Goal: Transaction & Acquisition: Purchase product/service

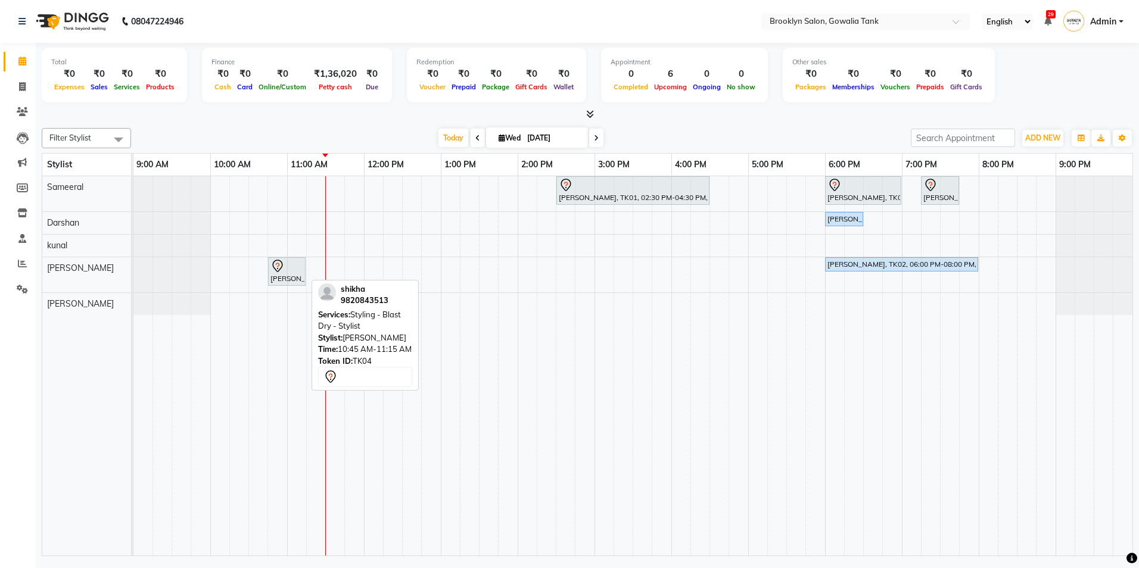
click at [288, 278] on div "[PERSON_NAME], TK04, 10:45 AM-11:15 AM, Styling - Blast Dry - Stylist" at bounding box center [286, 271] width 35 height 25
select select "7"
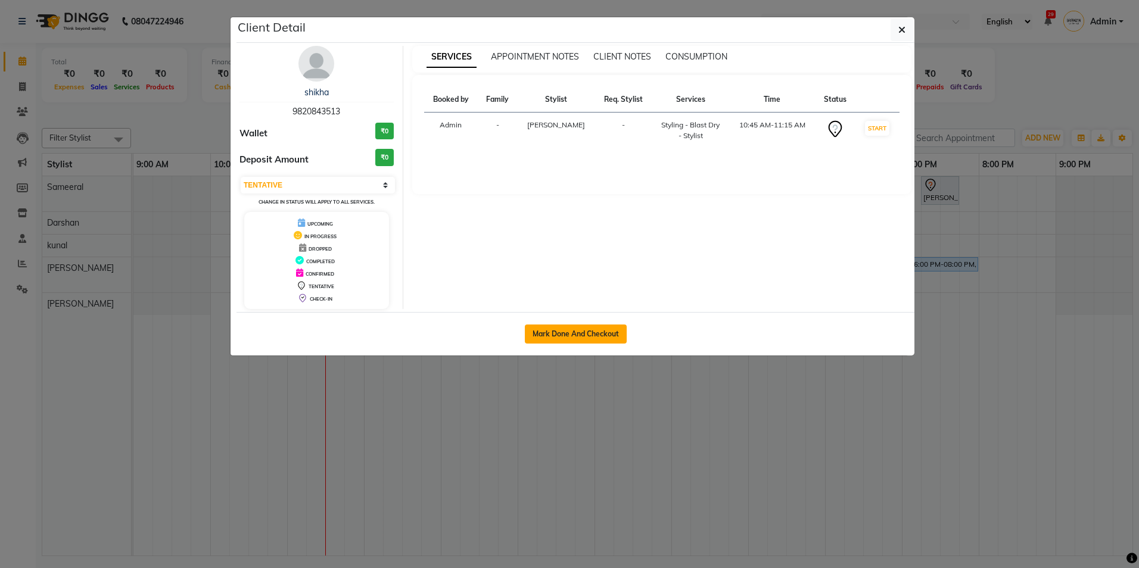
click at [582, 334] on button "Mark Done And Checkout" at bounding box center [576, 334] width 102 height 19
select select "service"
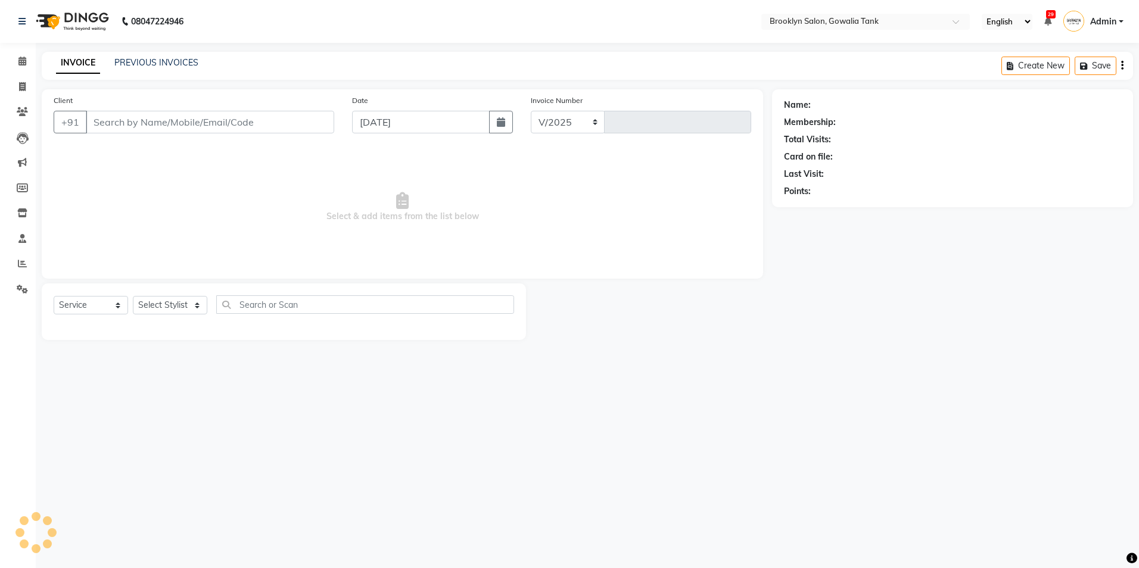
select select "131"
type input "0836"
type input "9820843513"
select select "24048"
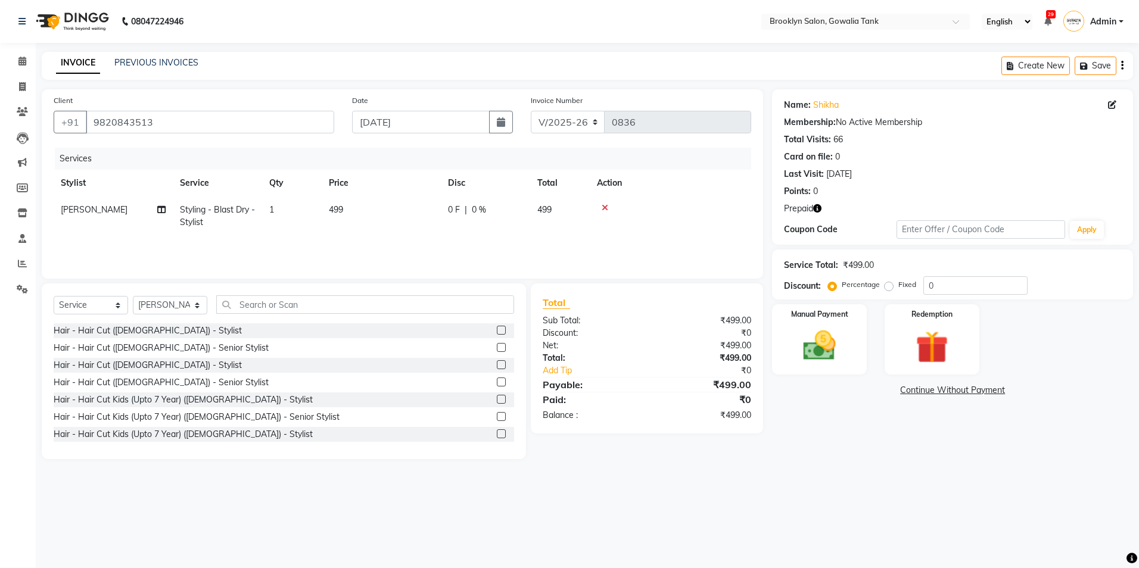
drag, startPoint x: 386, startPoint y: 243, endPoint x: 397, endPoint y: 227, distance: 19.7
click at [387, 242] on div "Services Stylist Service Qty Price Disc Total Action [PERSON_NAME] Styling - Bl…" at bounding box center [403, 207] width 698 height 119
click at [399, 210] on td "499" at bounding box center [381, 216] width 119 height 39
select select "24048"
drag, startPoint x: 414, startPoint y: 211, endPoint x: 276, endPoint y: 206, distance: 138.3
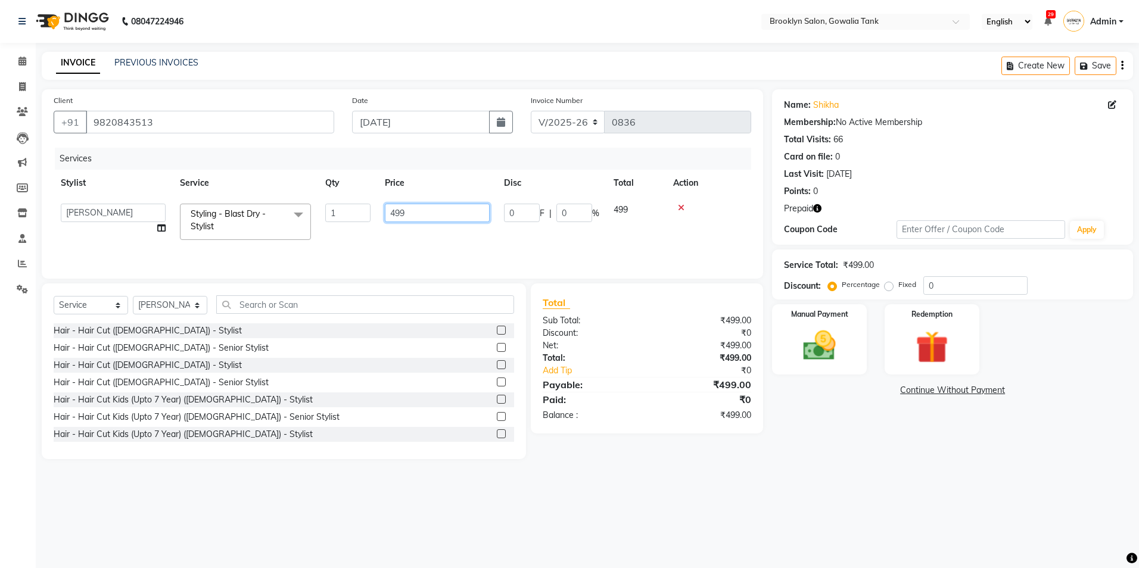
click at [276, 206] on tr "[PERSON_NAME] Darshan kunal [PERSON_NAME] Sameeral Styling - Blast Dry - Stylis…" at bounding box center [403, 222] width 698 height 51
type input "500"
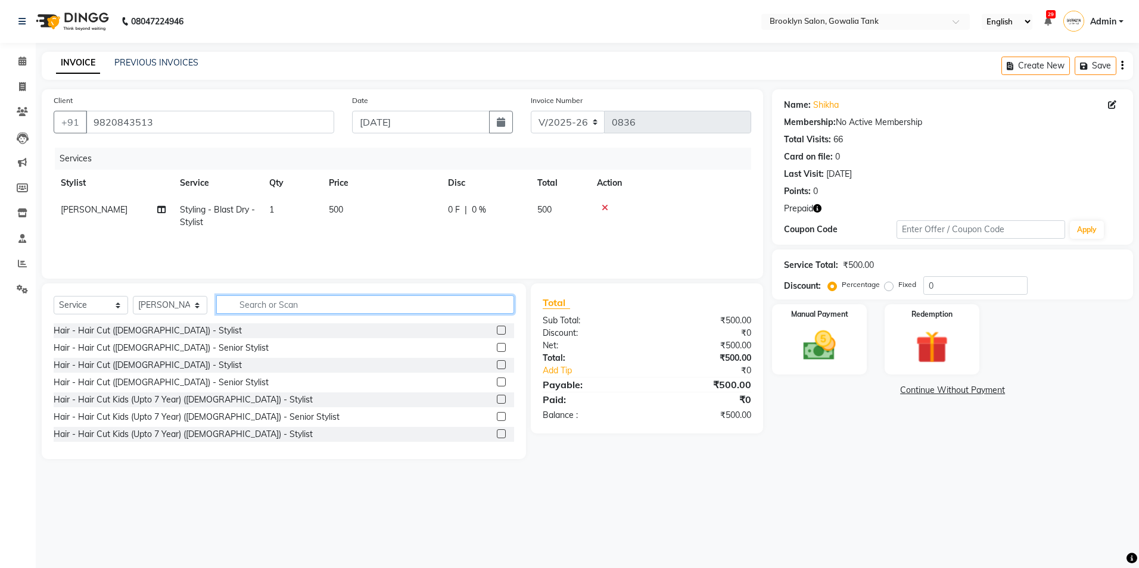
click at [303, 300] on input "text" at bounding box center [365, 305] width 298 height 18
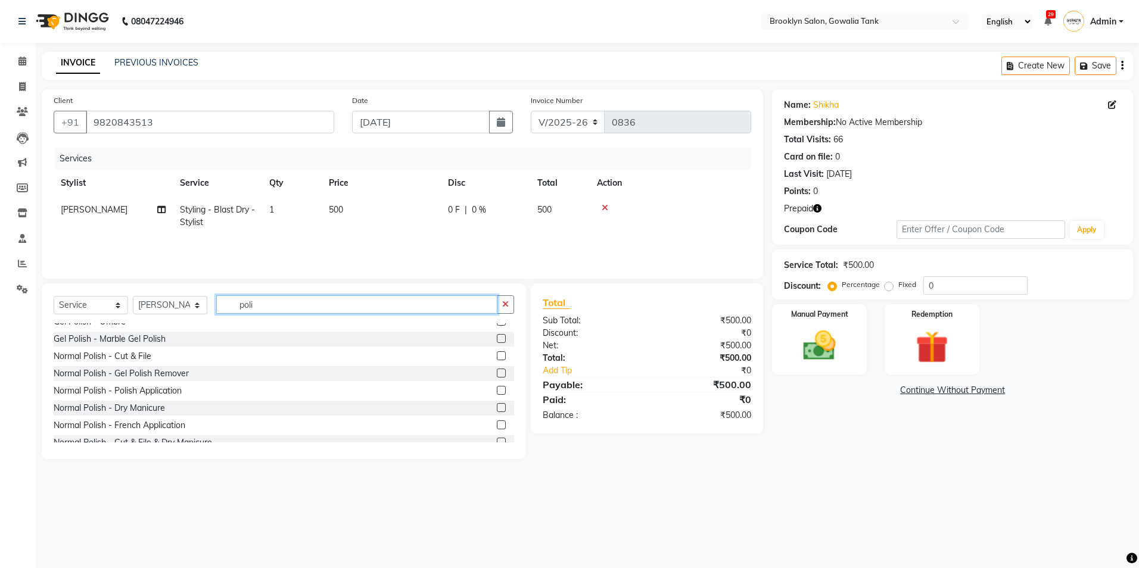
scroll to position [119, 0]
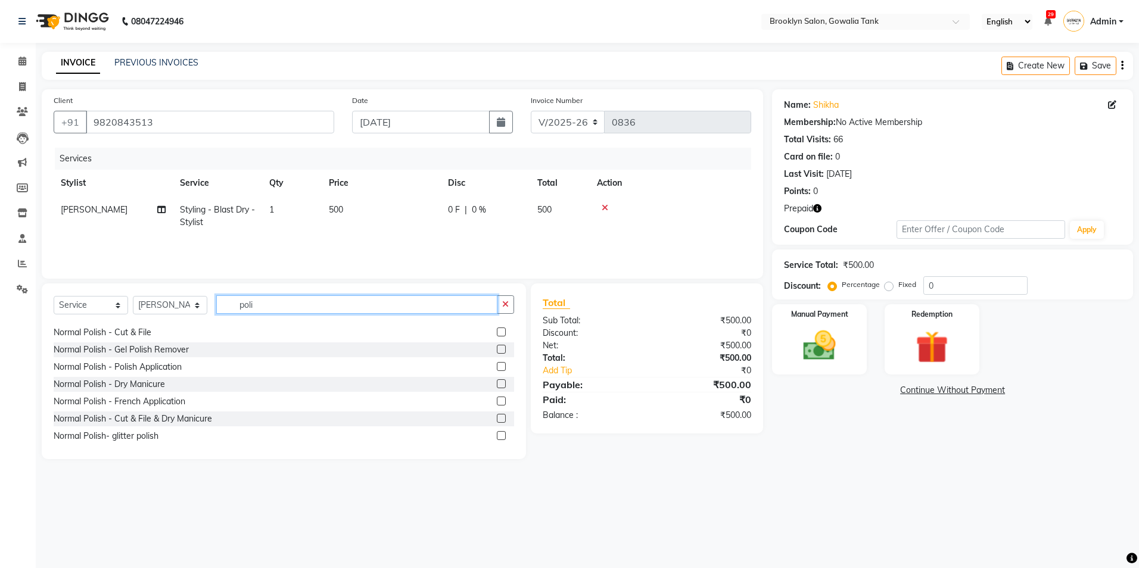
type input "poli"
click at [497, 368] on label at bounding box center [501, 366] width 9 height 9
click at [497, 368] on input "checkbox" at bounding box center [501, 367] width 8 height 8
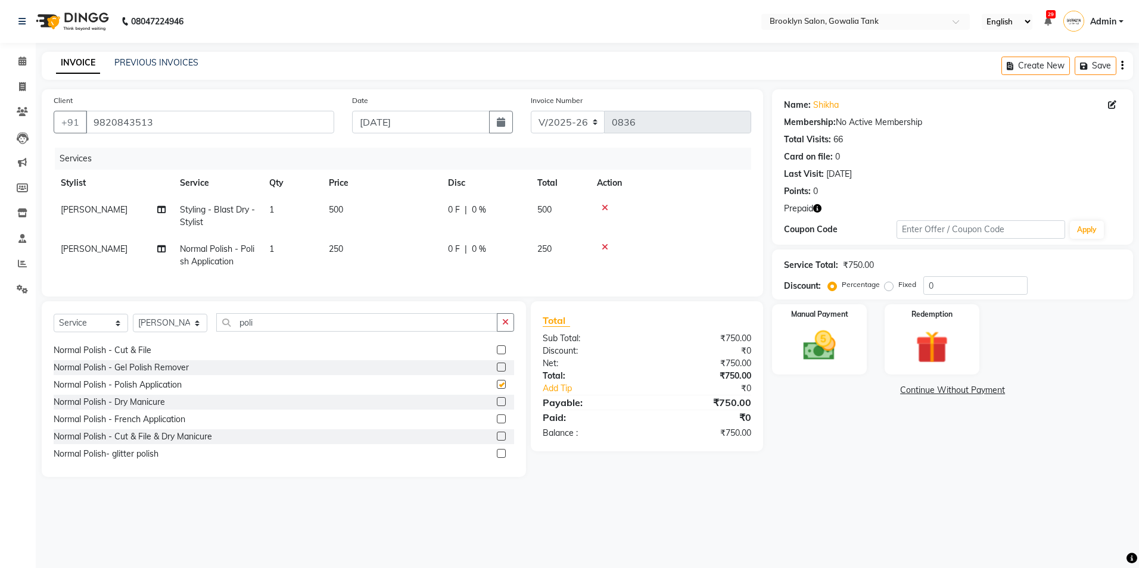
checkbox input "false"
click at [418, 251] on td "250" at bounding box center [381, 255] width 119 height 39
select select "24048"
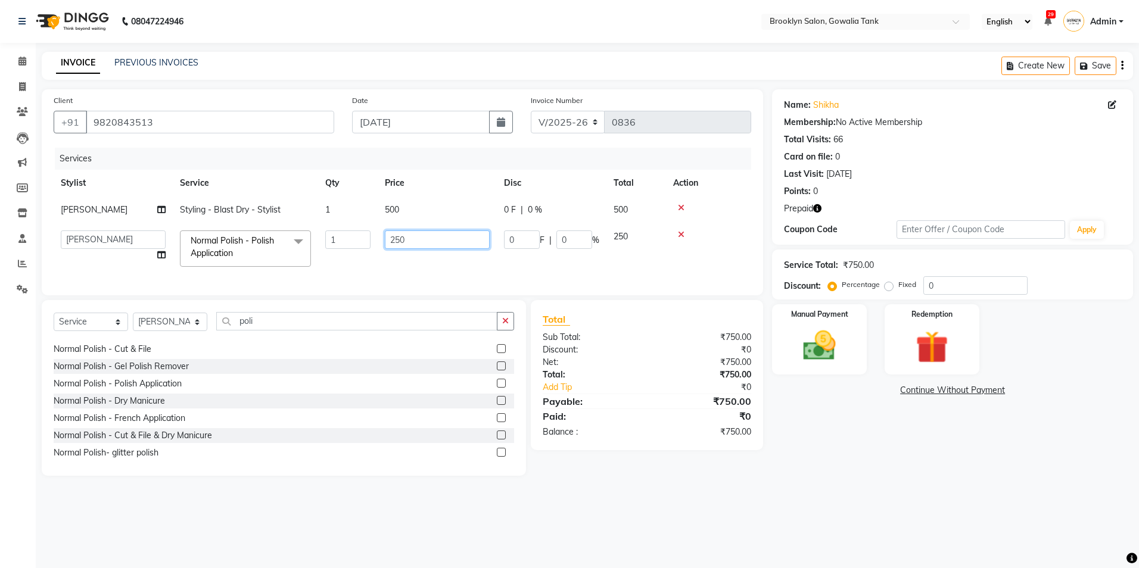
drag, startPoint x: 438, startPoint y: 235, endPoint x: 269, endPoint y: 263, distance: 171.5
click at [272, 263] on tr "[PERSON_NAME] Darshan kunal [PERSON_NAME] Sameeral Normal Polish - Polish Appli…" at bounding box center [403, 248] width 698 height 51
type input "100"
click at [838, 405] on div "Name: [PERSON_NAME] Membership: No Active Membership Total Visits: 66 Card on f…" at bounding box center [957, 282] width 370 height 387
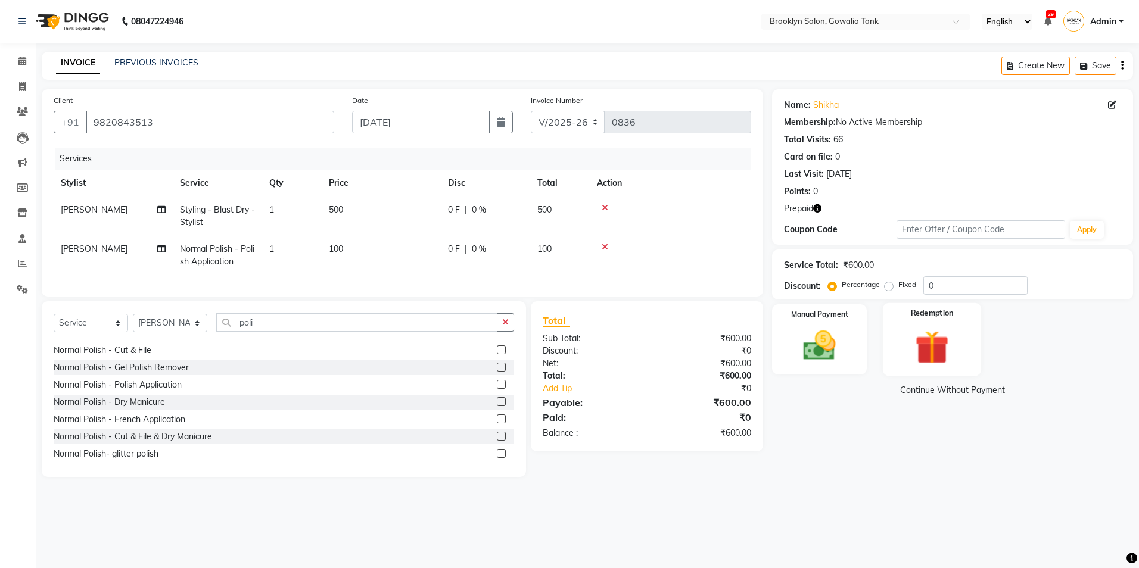
click at [936, 342] on img at bounding box center [931, 348] width 55 height 42
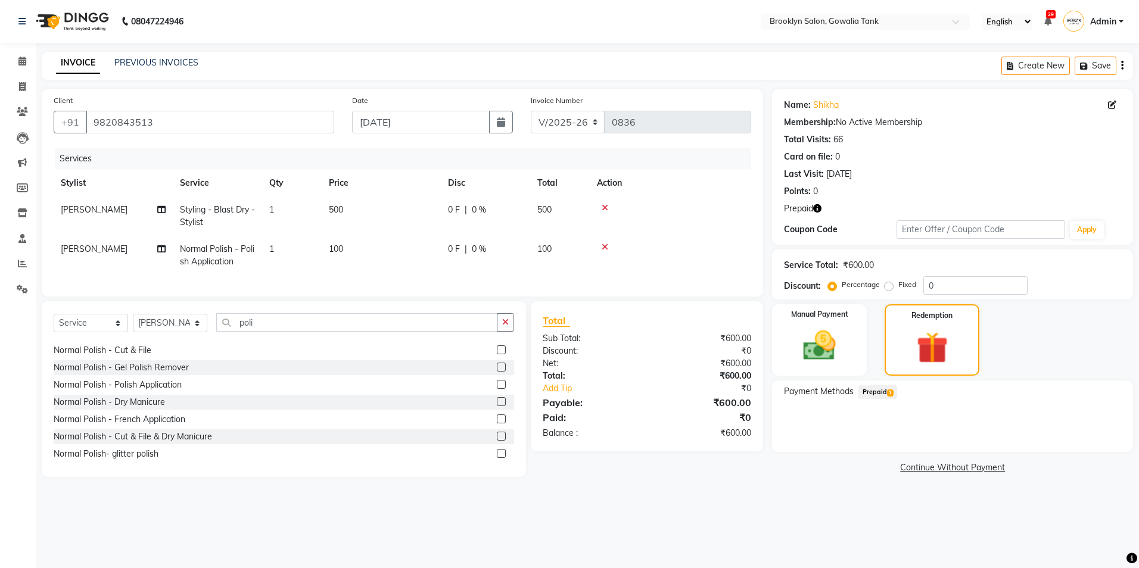
click at [884, 394] on span "Prepaid 1" at bounding box center [878, 392] width 39 height 14
click at [1090, 439] on button "Add" at bounding box center [1092, 440] width 43 height 20
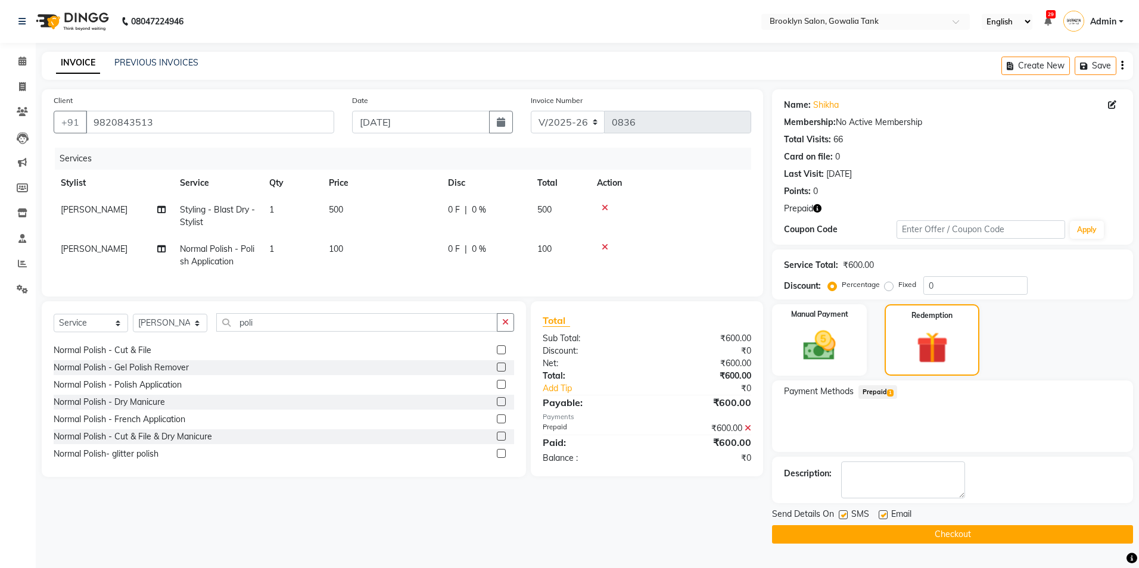
click at [1028, 534] on button "Checkout" at bounding box center [952, 535] width 361 height 18
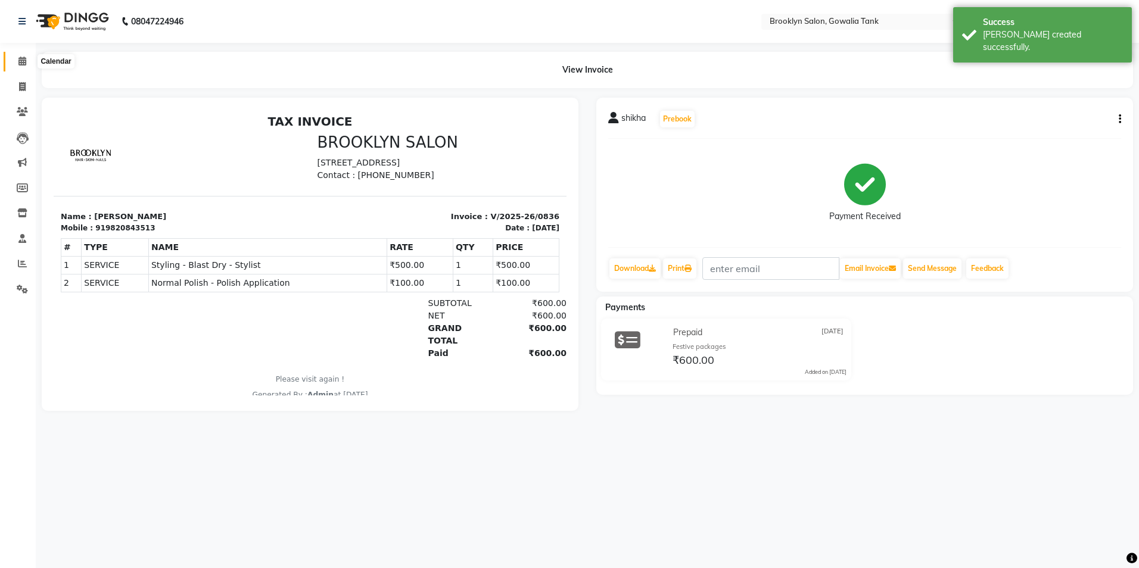
click at [23, 60] on icon at bounding box center [22, 61] width 8 height 9
